Goal: Find specific page/section

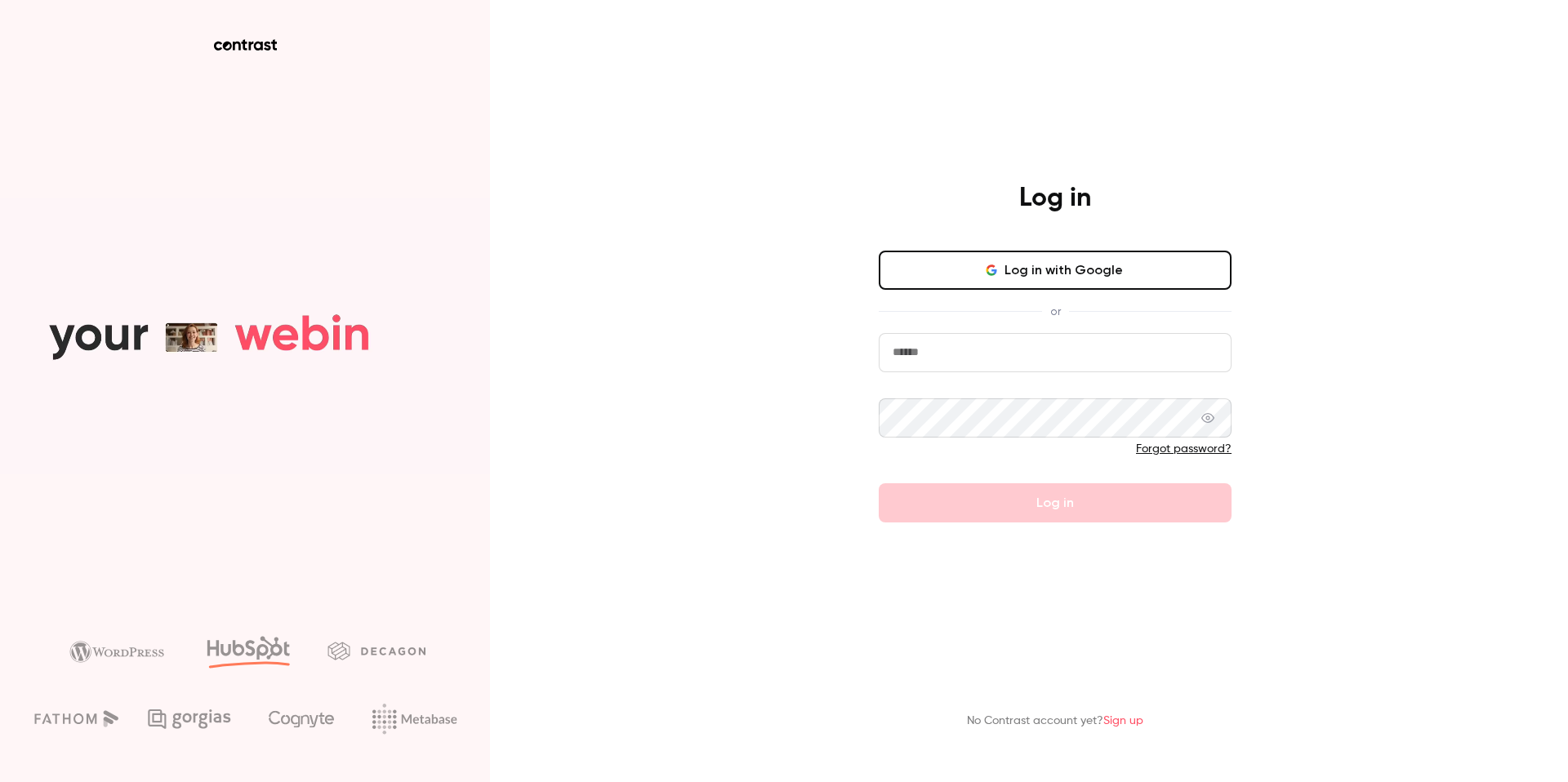
click at [1055, 279] on button "Log in with Google" at bounding box center [1055, 270] width 353 height 39
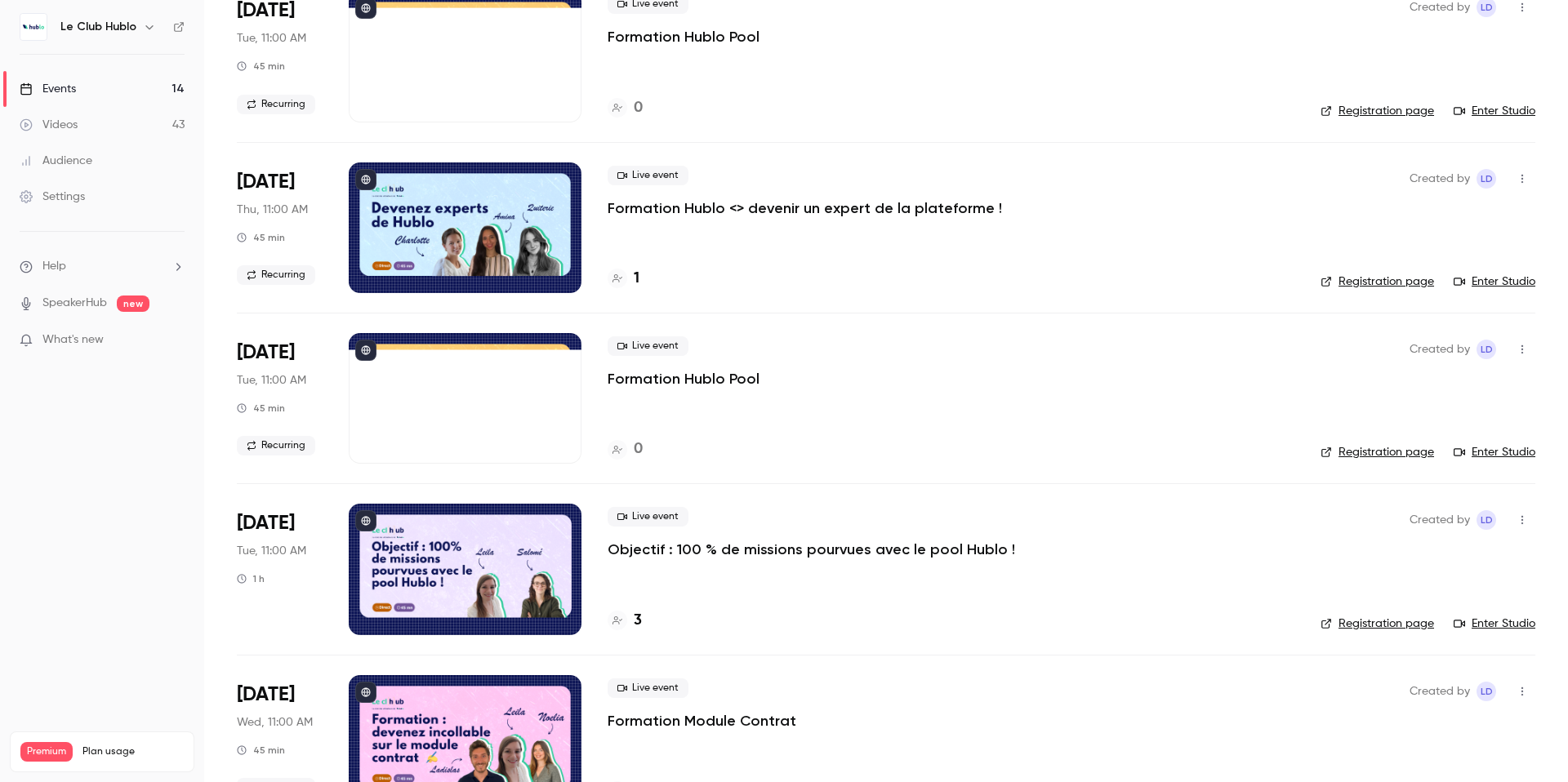
scroll to position [845, 0]
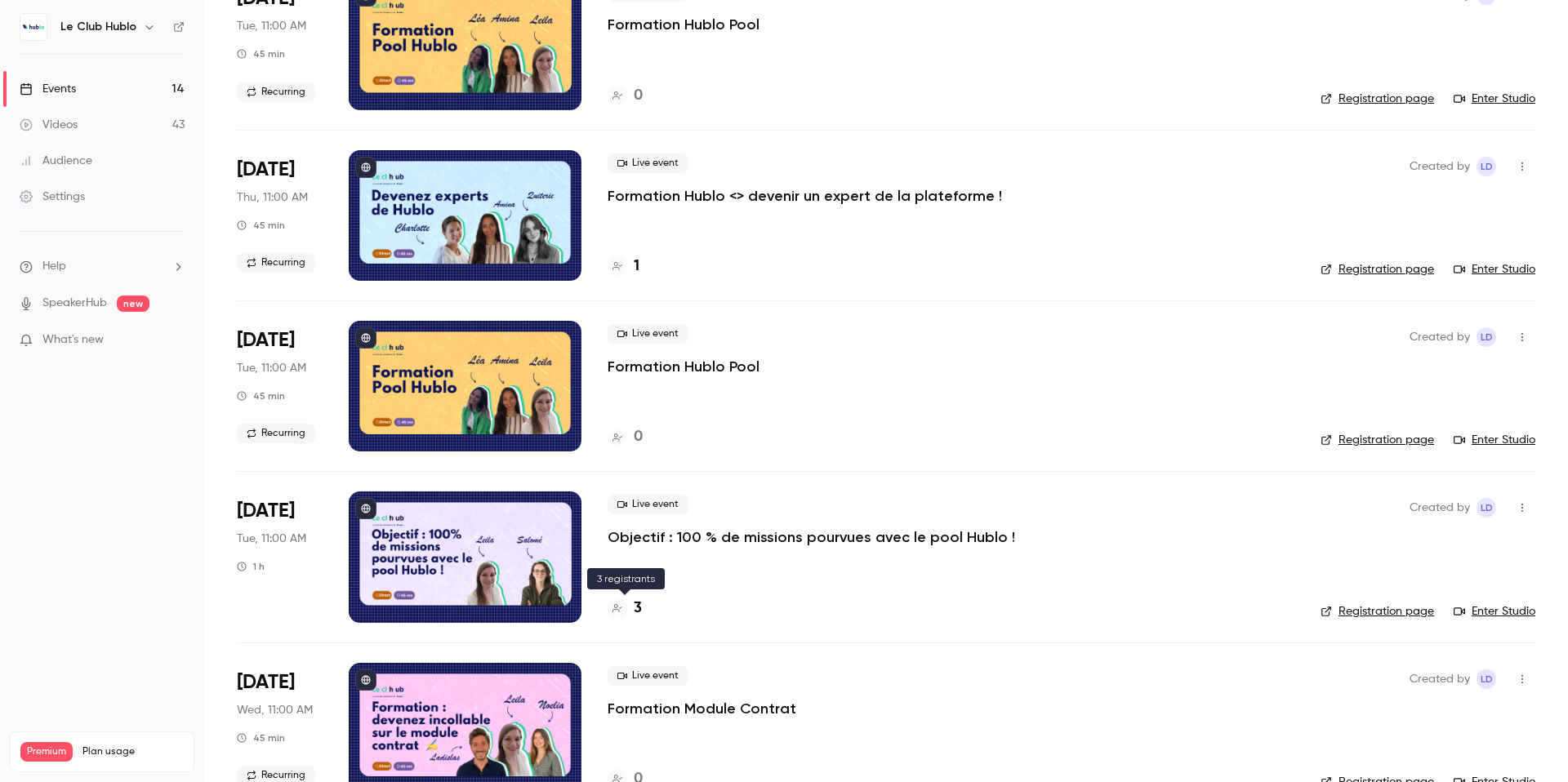
click at [628, 610] on div "3" at bounding box center [624, 608] width 34 height 22
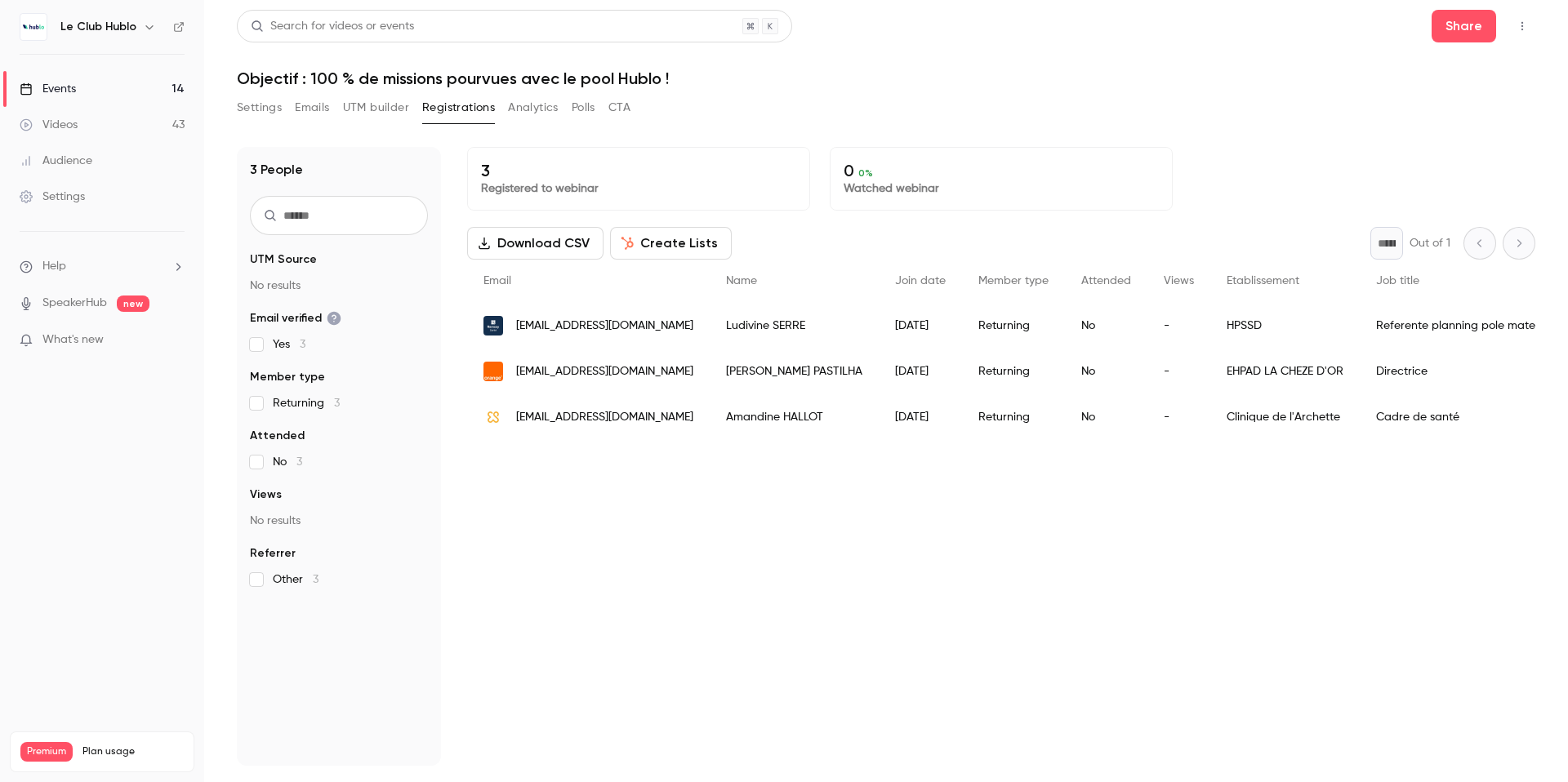
click at [66, 84] on div "Events" at bounding box center [48, 89] width 57 height 17
